Goal: Information Seeking & Learning: Check status

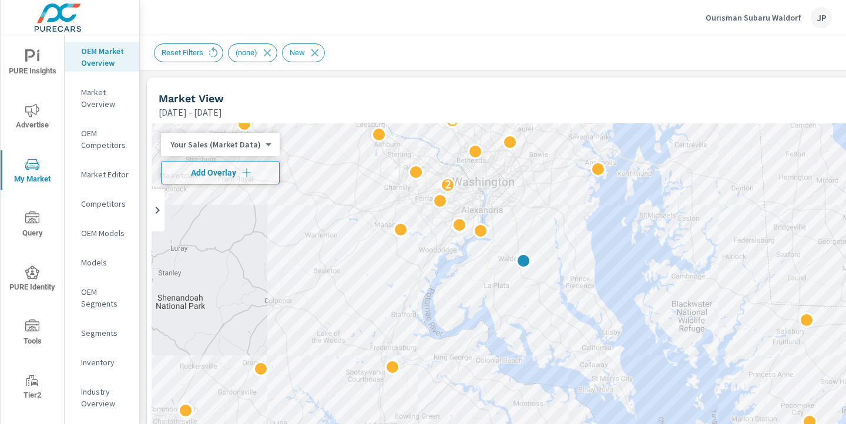
scroll to position [1, 0]
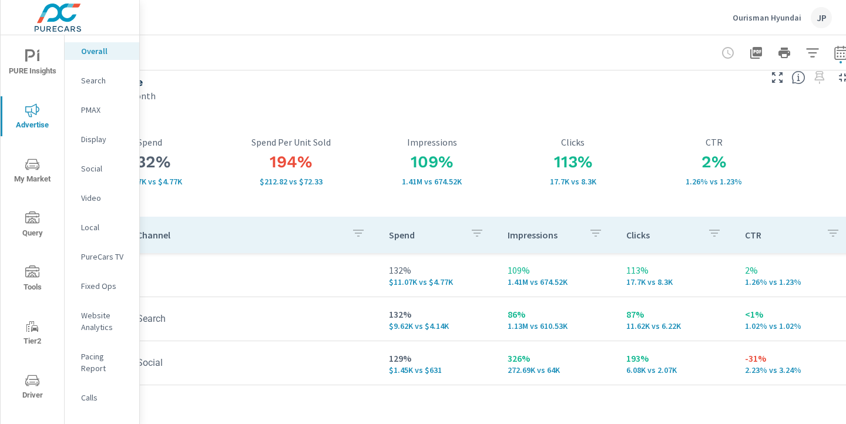
scroll to position [15, 143]
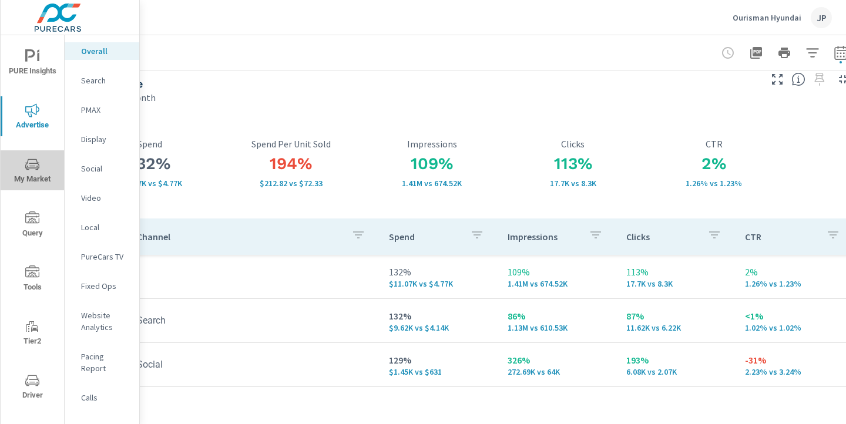
click at [29, 164] on icon "nav menu" at bounding box center [32, 164] width 14 height 14
